Goal: Book appointment/travel/reservation

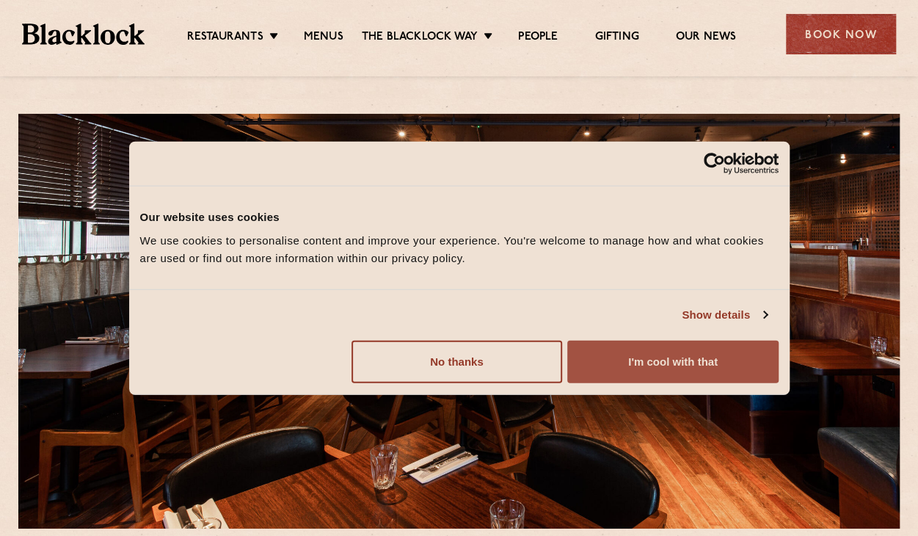
click at [634, 361] on button "I'm cool with that" at bounding box center [672, 361] width 211 height 43
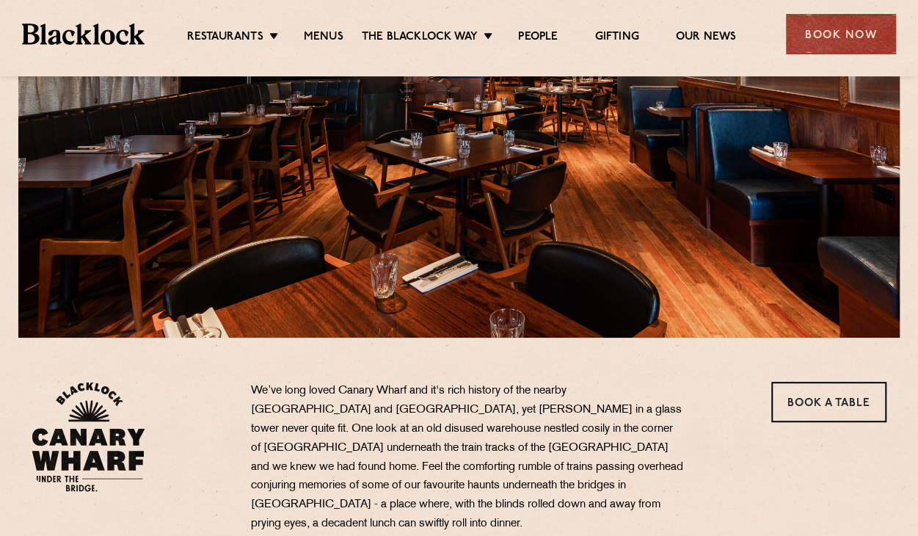
scroll to position [184, 0]
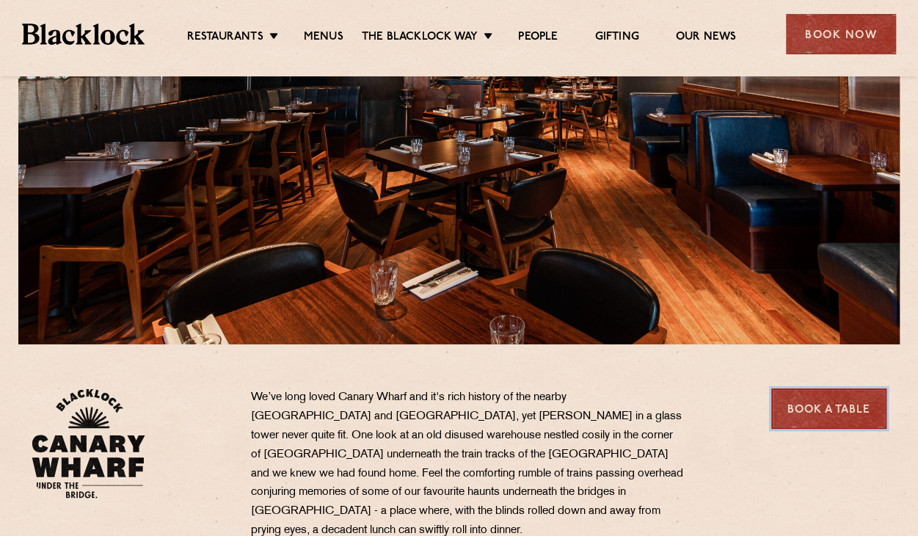
click at [807, 401] on link "Book a Table" at bounding box center [828, 408] width 115 height 40
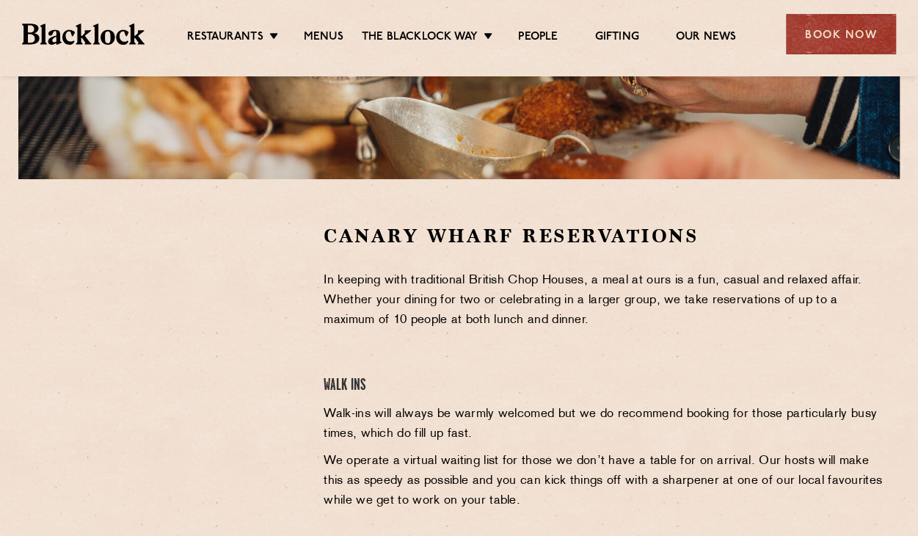
scroll to position [139, 0]
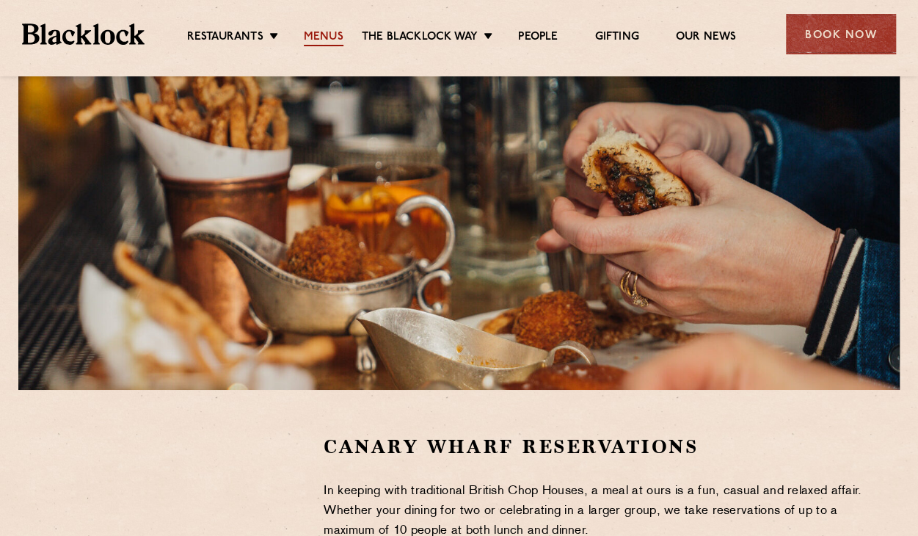
click at [320, 36] on link "Menus" at bounding box center [324, 38] width 40 height 16
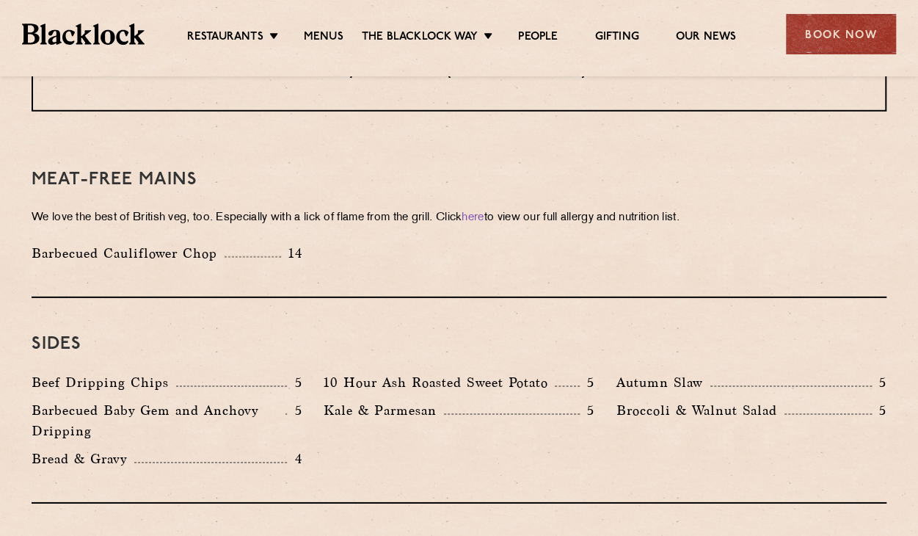
scroll to position [2055, 0]
